Goal: Find specific page/section

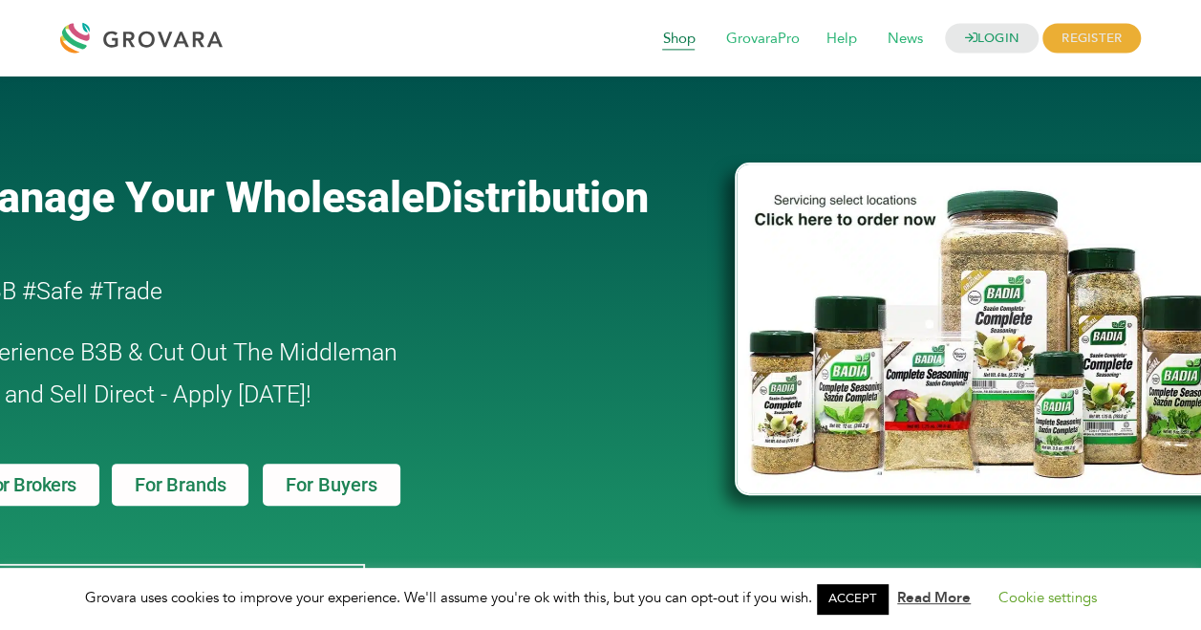
click at [679, 32] on span "Shop" at bounding box center [678, 39] width 59 height 36
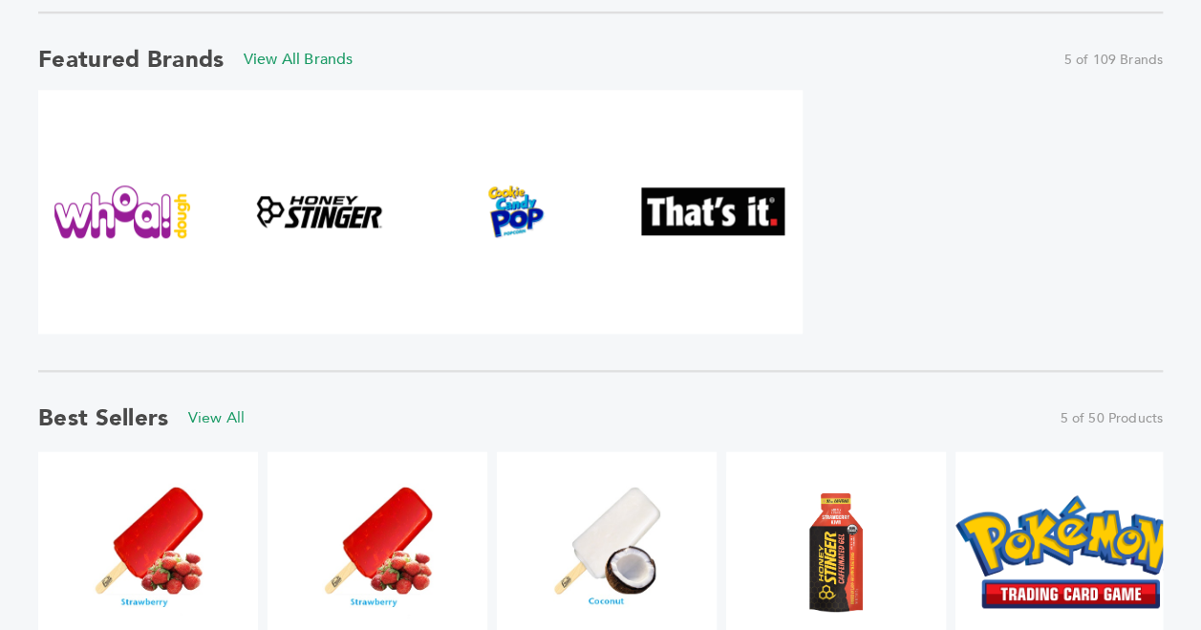
scroll to position [956, 0]
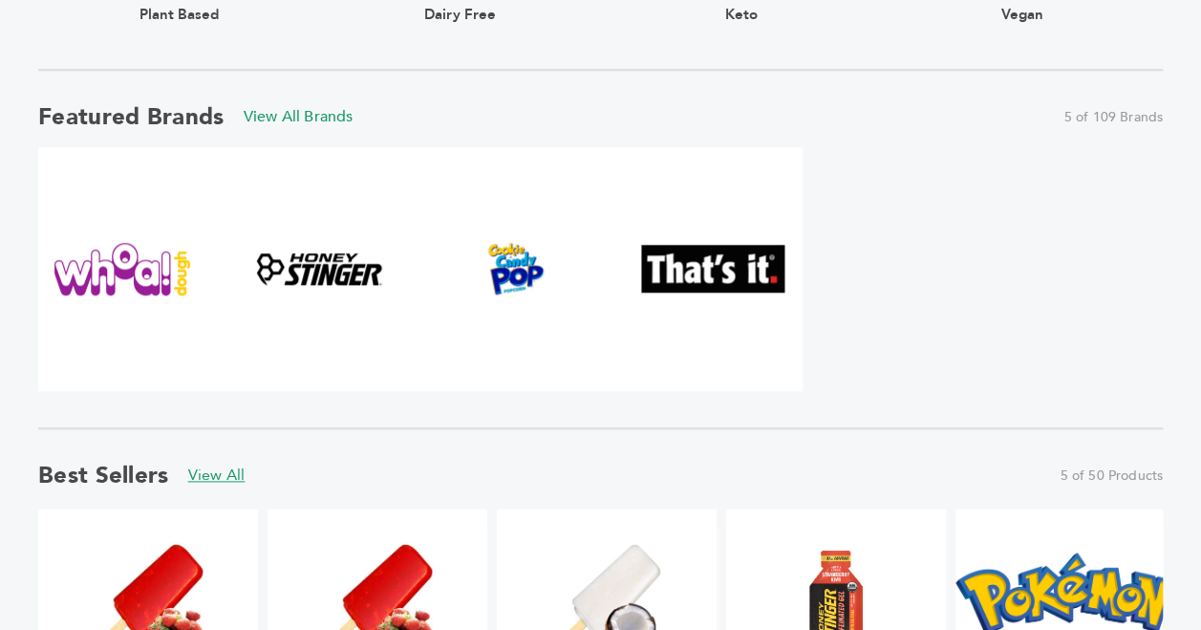
click at [225, 476] on link "View All" at bounding box center [216, 474] width 57 height 21
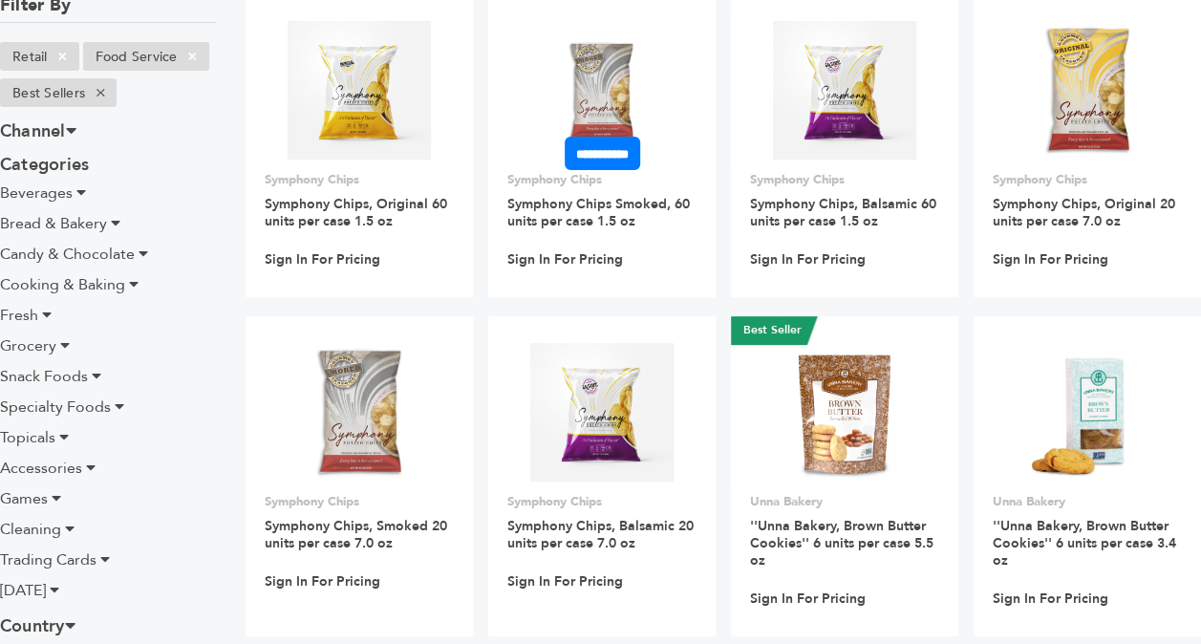
scroll to position [191, 0]
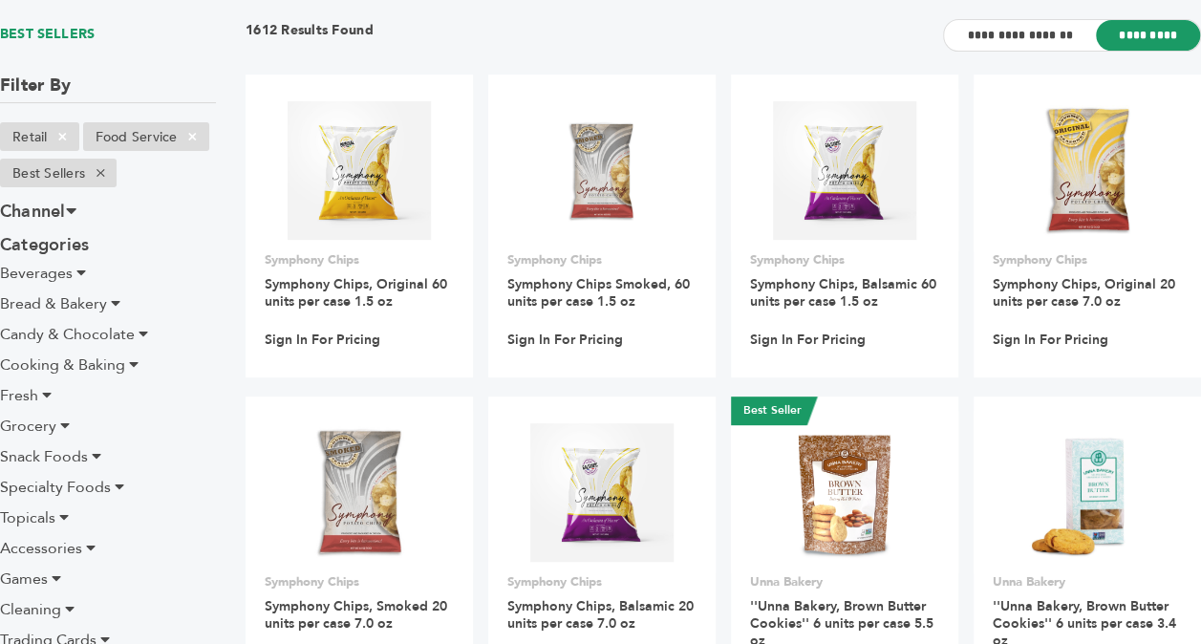
click at [50, 282] on span "Beverages" at bounding box center [36, 273] width 73 height 21
click at [79, 273] on icon at bounding box center [81, 272] width 10 height 15
